Goal: Complete application form

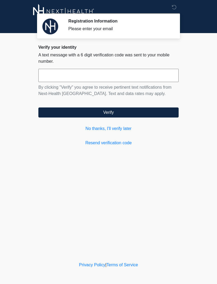
click at [50, 76] on input "text" at bounding box center [108, 75] width 140 height 13
type input "******"
click at [57, 116] on button "Verify" at bounding box center [108, 112] width 140 height 10
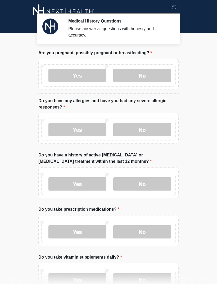
click at [129, 74] on label "No" at bounding box center [142, 75] width 58 height 13
click at [128, 130] on label "No" at bounding box center [142, 129] width 58 height 13
click at [134, 182] on label "No" at bounding box center [142, 183] width 58 height 13
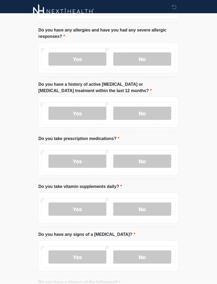
scroll to position [72, 0]
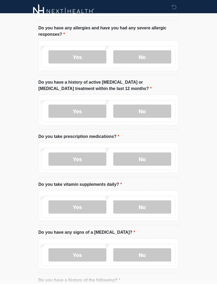
click at [140, 160] on label "No" at bounding box center [142, 159] width 58 height 13
click at [126, 211] on label "No" at bounding box center [142, 206] width 58 height 13
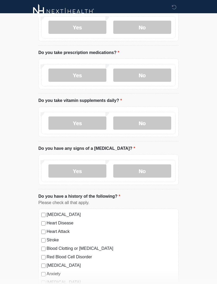
scroll to position [158, 0]
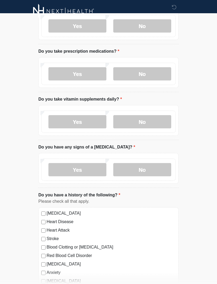
click at [143, 170] on label "No" at bounding box center [142, 169] width 58 height 13
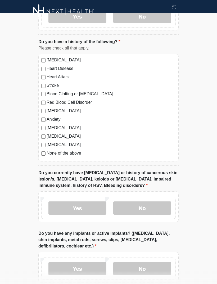
scroll to position [312, 0]
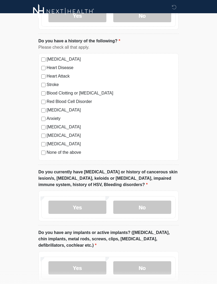
click at [136, 206] on label "No" at bounding box center [142, 206] width 58 height 13
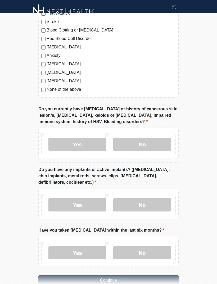
scroll to position [375, 0]
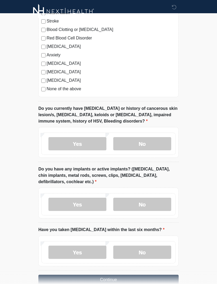
click at [141, 206] on label "No" at bounding box center [142, 204] width 58 height 13
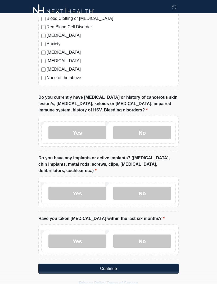
click at [53, 268] on button "Continue" at bounding box center [108, 268] width 140 height 10
click at [134, 244] on label "No" at bounding box center [142, 240] width 58 height 13
click at [54, 268] on button "Continue" at bounding box center [108, 268] width 140 height 10
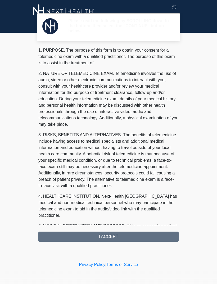
scroll to position [0, 0]
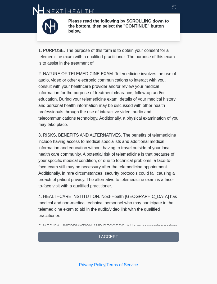
click at [62, 242] on div "‎ ‎ ‎ Please read the following by SCROLLING down to the bottom, then select th…" at bounding box center [108, 130] width 159 height 250
click at [52, 236] on div "1. PURPOSE. The purpose of this form is to obtain your consent for a telemedici…" at bounding box center [108, 144] width 140 height 194
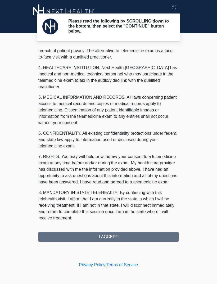
click at [95, 236] on button "I ACCEPT" at bounding box center [108, 237] width 140 height 10
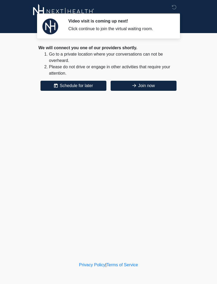
click at [154, 86] on button "Join now" at bounding box center [144, 86] width 66 height 10
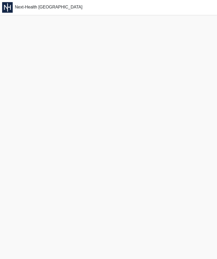
scroll to position [2, 0]
